Goal: Information Seeking & Learning: Compare options

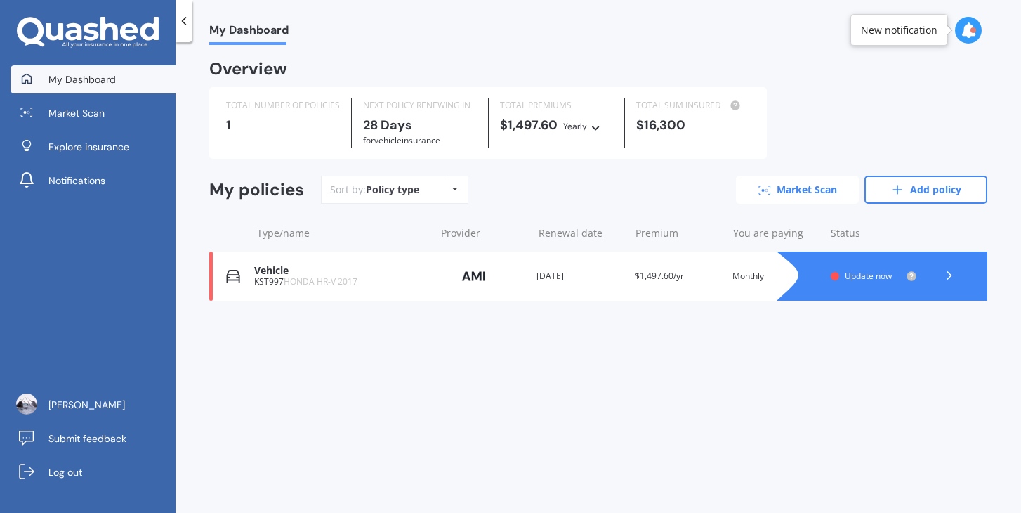
click at [787, 192] on link "Market Scan" at bounding box center [797, 190] width 123 height 28
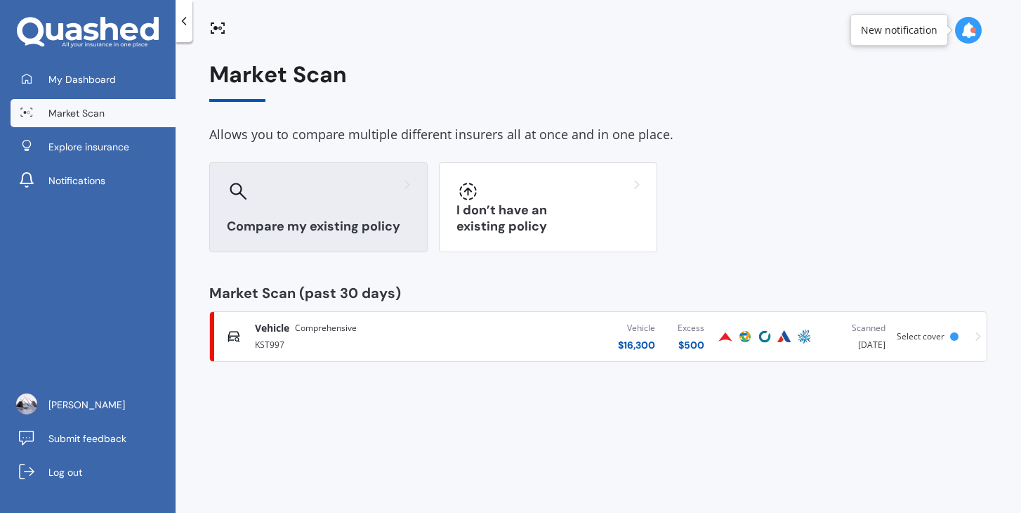
click at [294, 186] on div at bounding box center [318, 191] width 183 height 22
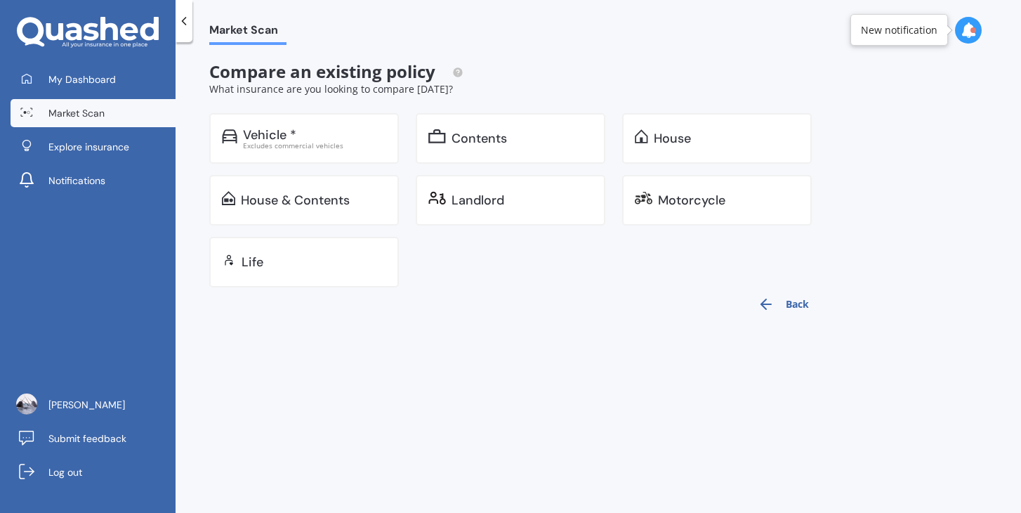
click at [785, 298] on button "Back" at bounding box center [783, 304] width 68 height 34
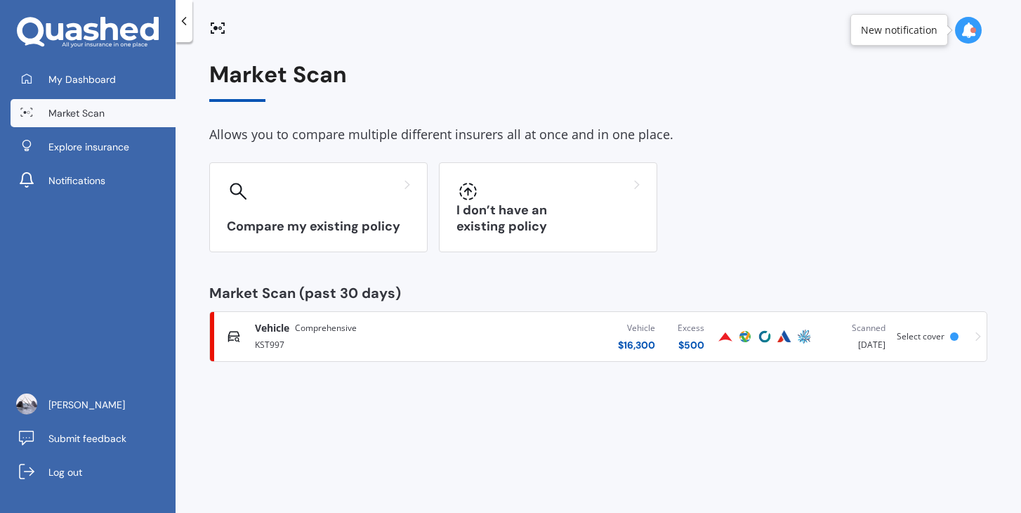
click at [445, 349] on div "KST997" at bounding box center [363, 343] width 216 height 17
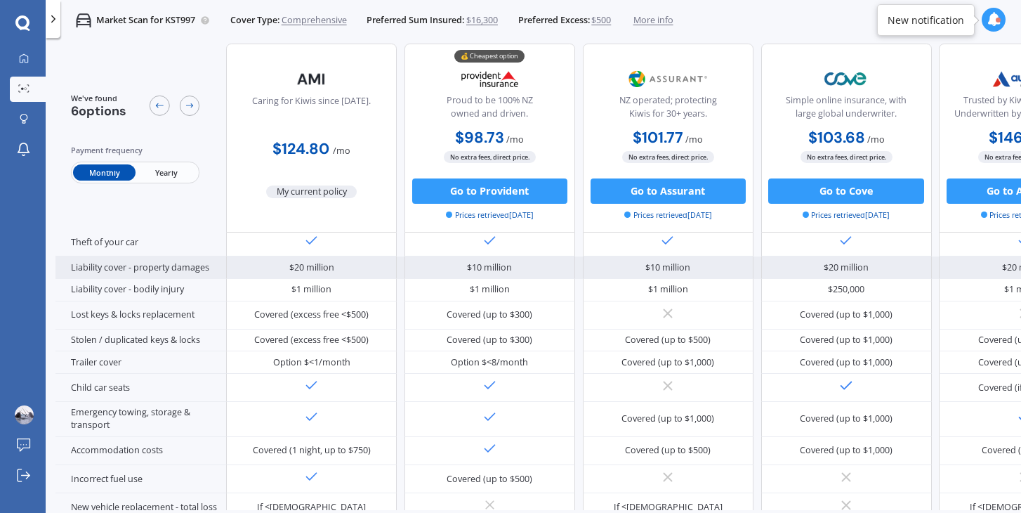
scroll to position [156, 0]
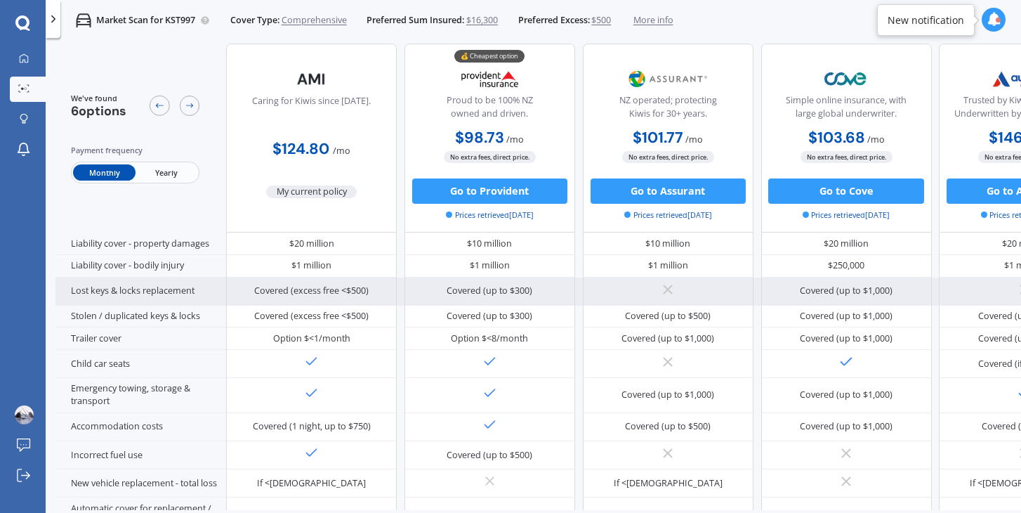
drag, startPoint x: 568, startPoint y: 298, endPoint x: 561, endPoint y: 297, distance: 7.1
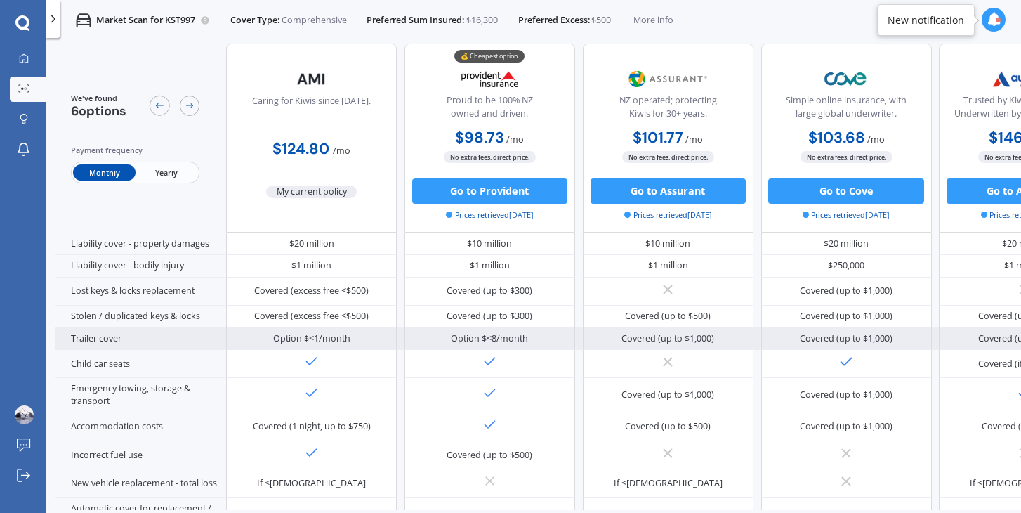
drag, startPoint x: 561, startPoint y: 297, endPoint x: 582, endPoint y: 327, distance: 36.8
click at [583, 327] on div "Covered (up to $1,000)" at bounding box center [668, 338] width 171 height 22
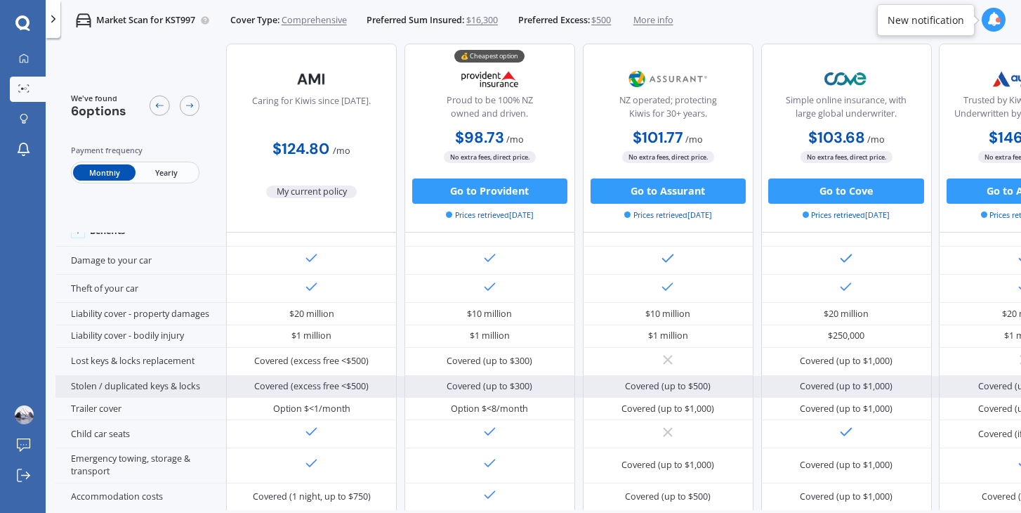
scroll to position [0, 0]
